Goal: Information Seeking & Learning: Learn about a topic

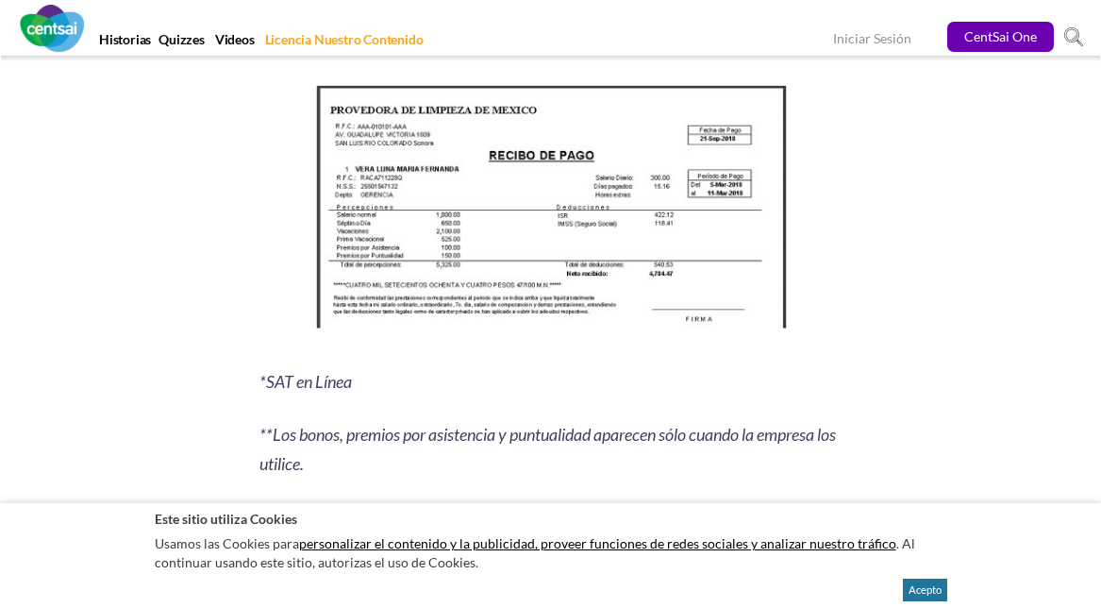
scroll to position [2593, 0]
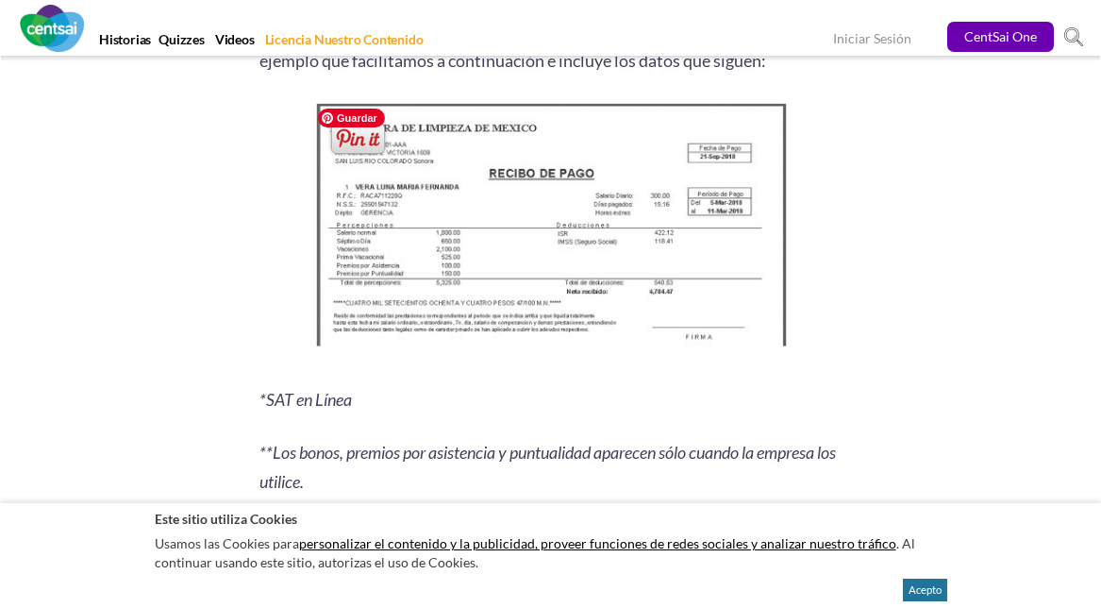
click at [690, 257] on img at bounding box center [550, 229] width 484 height 263
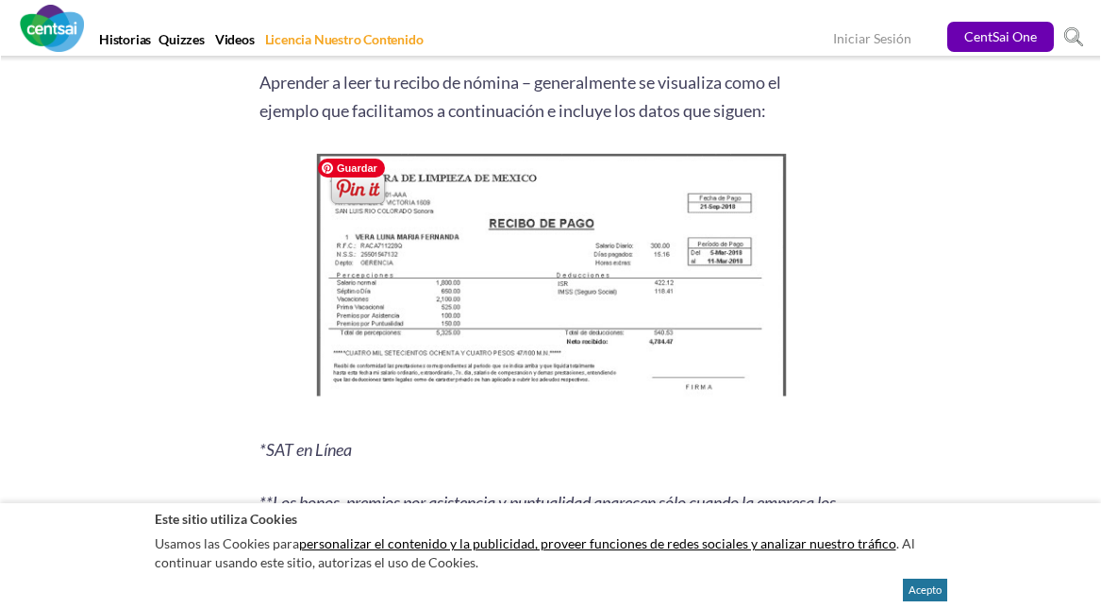
scroll to position [2529, 0]
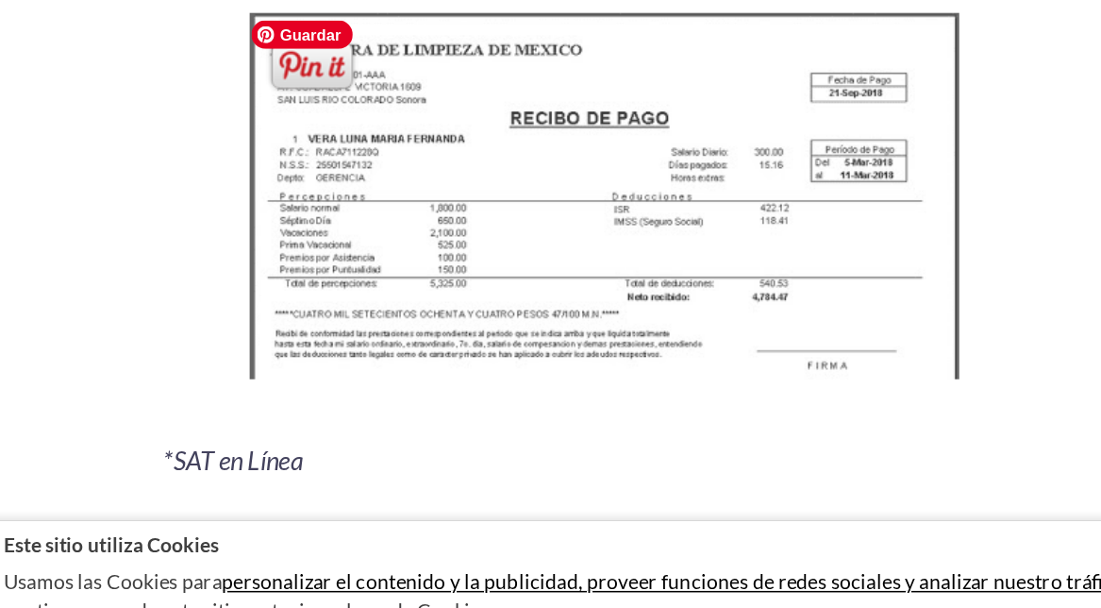
click at [395, 383] on img at bounding box center [550, 292] width 484 height 263
click at [486, 258] on img at bounding box center [550, 292] width 484 height 263
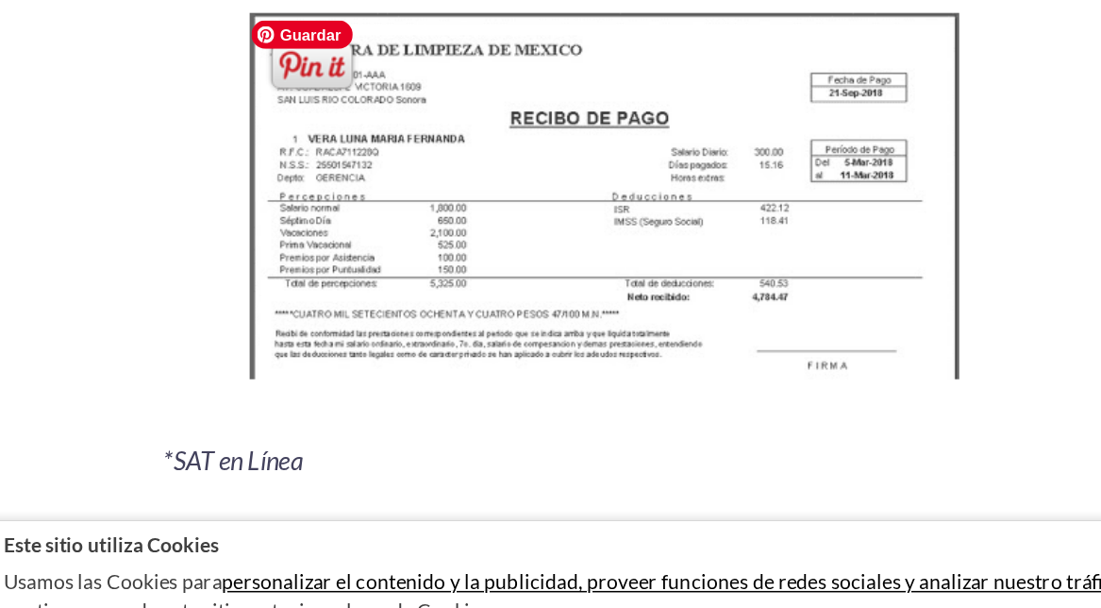
click at [486, 258] on img at bounding box center [550, 292] width 484 height 263
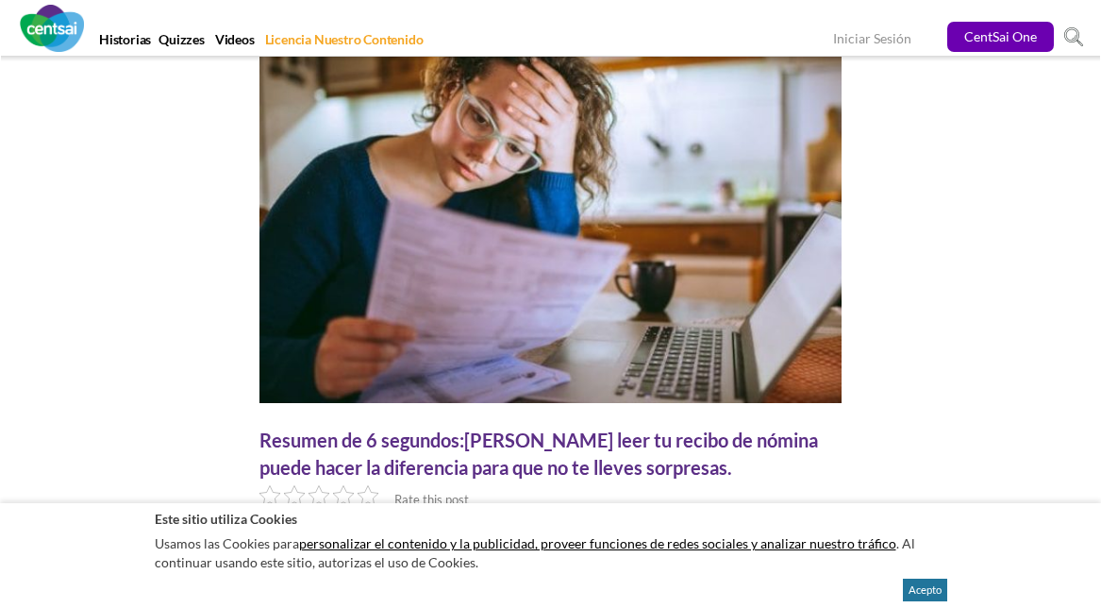
scroll to position [221, 0]
